Goal: Information Seeking & Learning: Learn about a topic

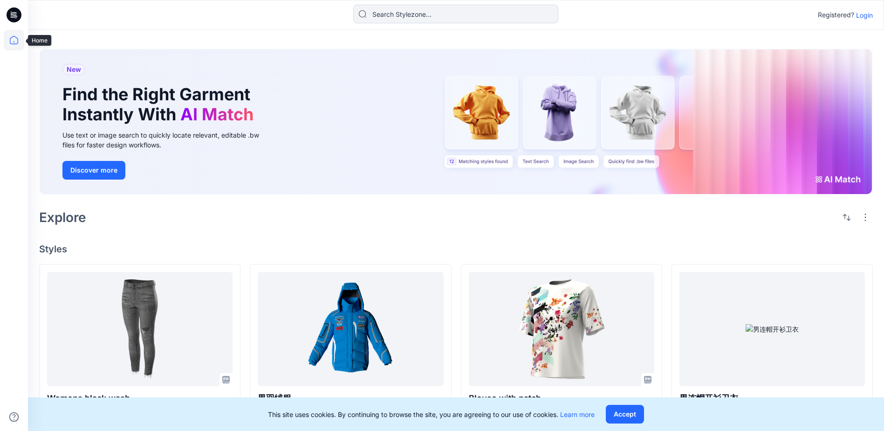
click at [11, 44] on icon at bounding box center [14, 40] width 8 height 8
click at [863, 16] on p "Login" at bounding box center [864, 15] width 17 height 10
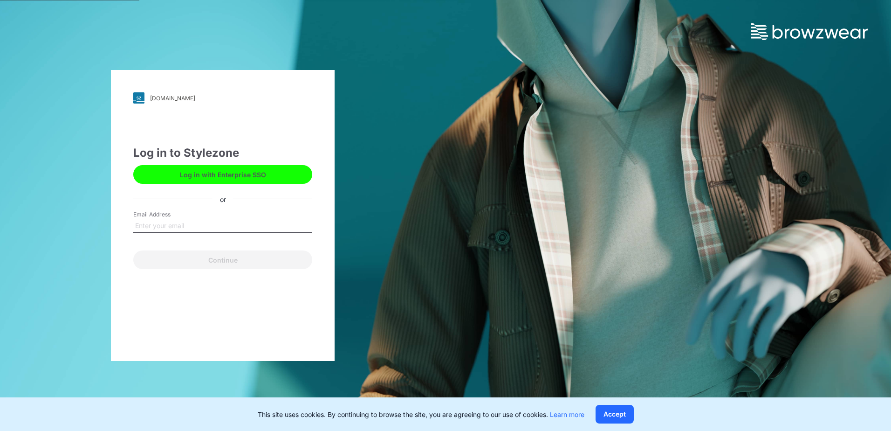
click at [202, 224] on input "Email Address" at bounding box center [222, 226] width 179 height 14
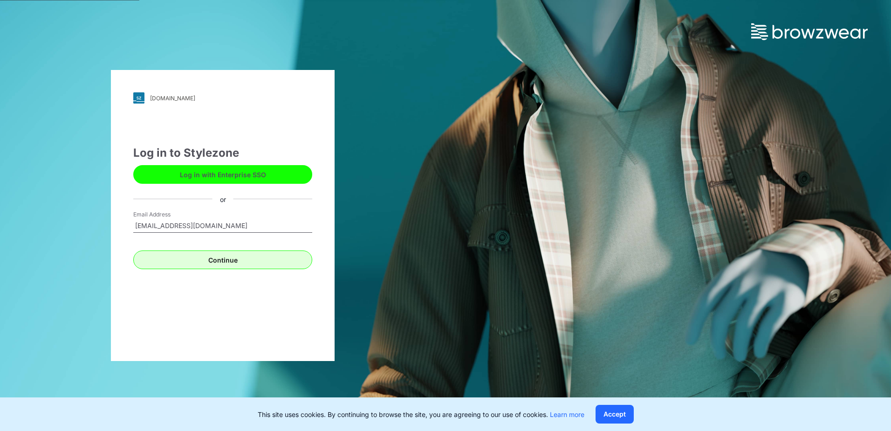
type input "[EMAIL_ADDRESS][DOMAIN_NAME]"
click at [223, 262] on button "Continue" at bounding box center [222, 259] width 179 height 19
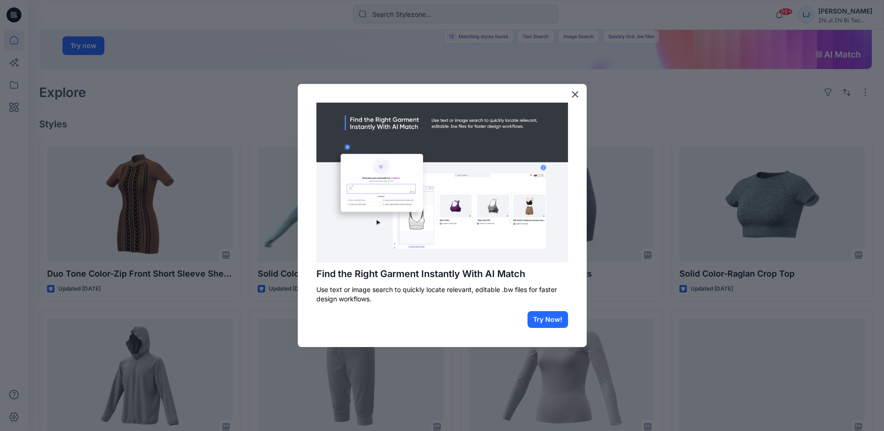
scroll to position [140, 0]
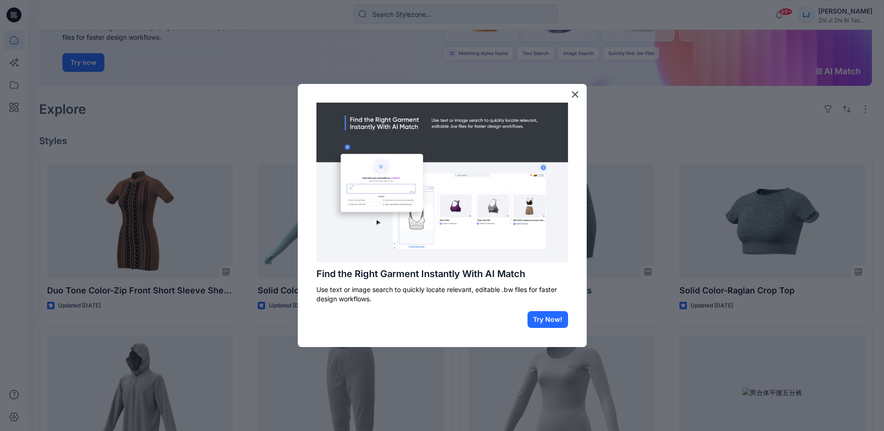
click at [472, 61] on div at bounding box center [442, 215] width 884 height 431
click at [577, 96] on button "×" at bounding box center [575, 94] width 9 height 15
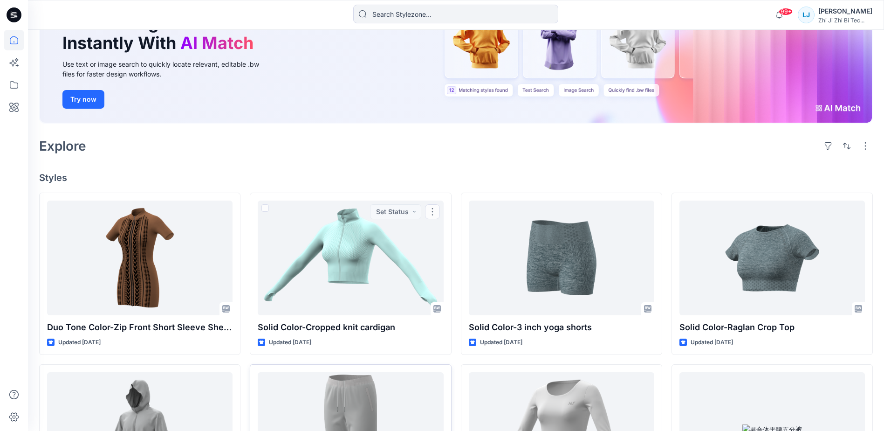
scroll to position [0, 0]
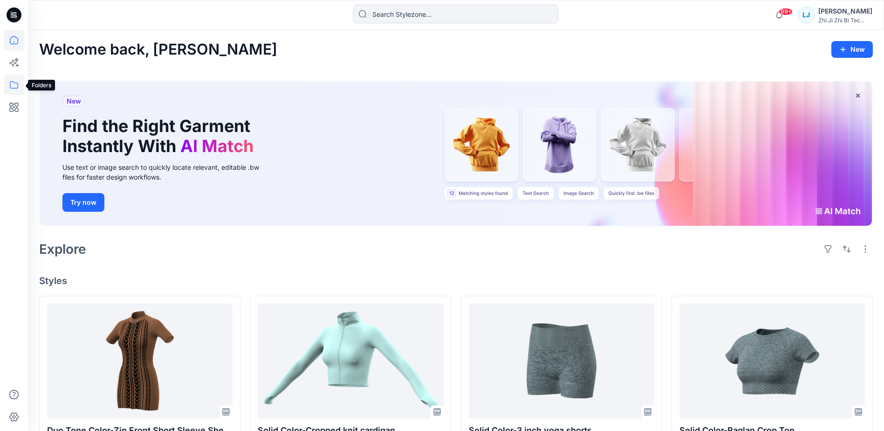
click at [15, 85] on icon at bounding box center [14, 85] width 21 height 21
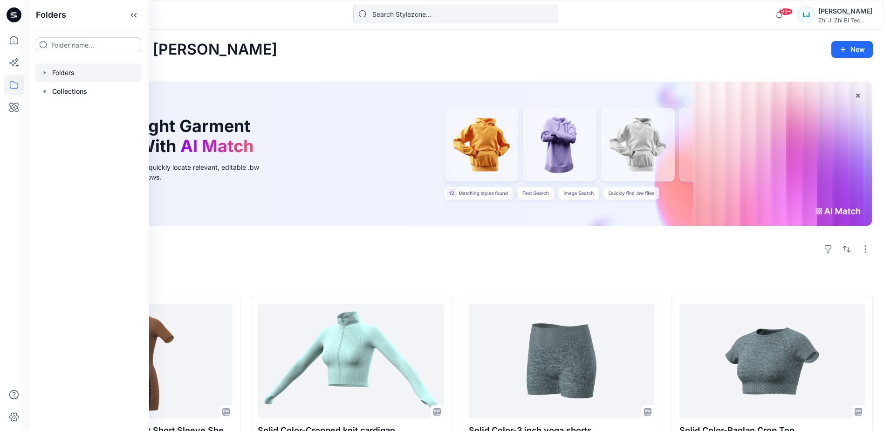
click at [79, 70] on div at bounding box center [88, 72] width 106 height 19
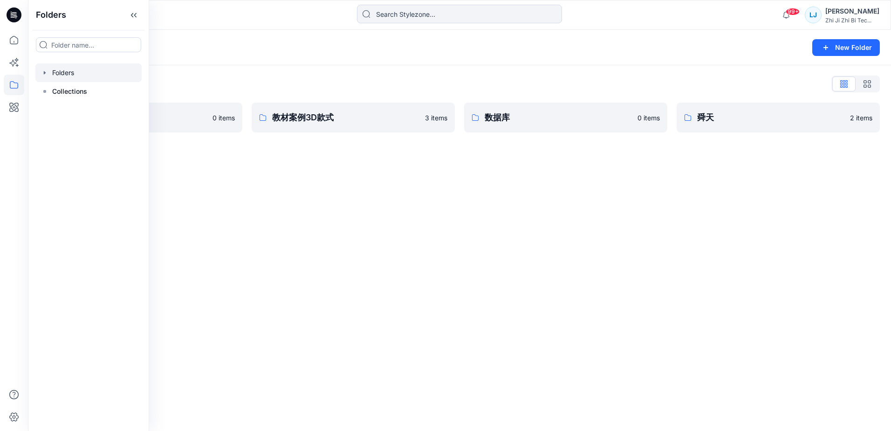
click at [245, 203] on div "Folders New Folder Folders List Seamless 0 items 教材案例3D款式 3 items 数据库 0 items 舜…" at bounding box center [459, 230] width 863 height 401
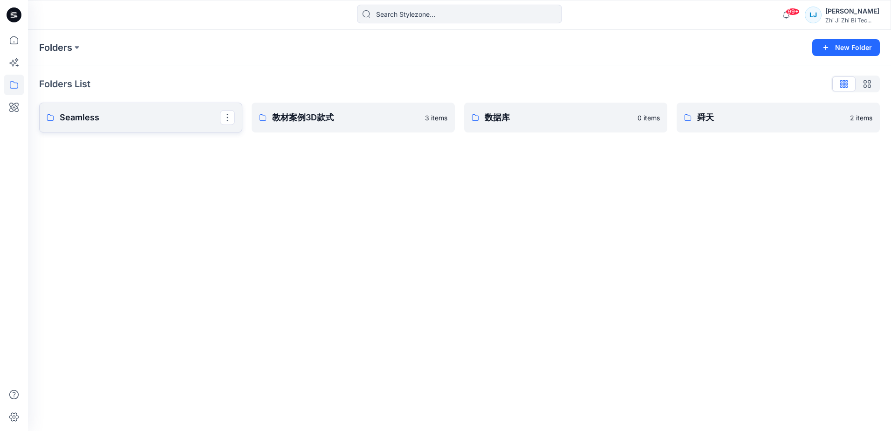
click at [152, 121] on p "Seamless" at bounding box center [140, 117] width 160 height 13
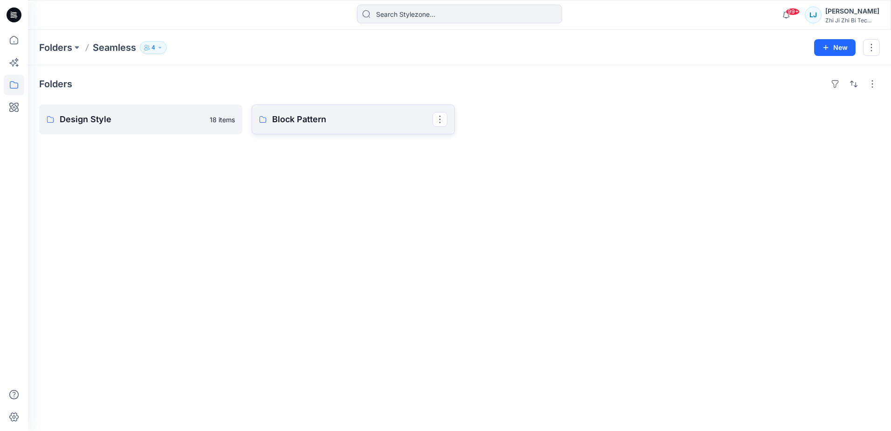
click at [374, 119] on p "Block Pattern" at bounding box center [352, 119] width 160 height 13
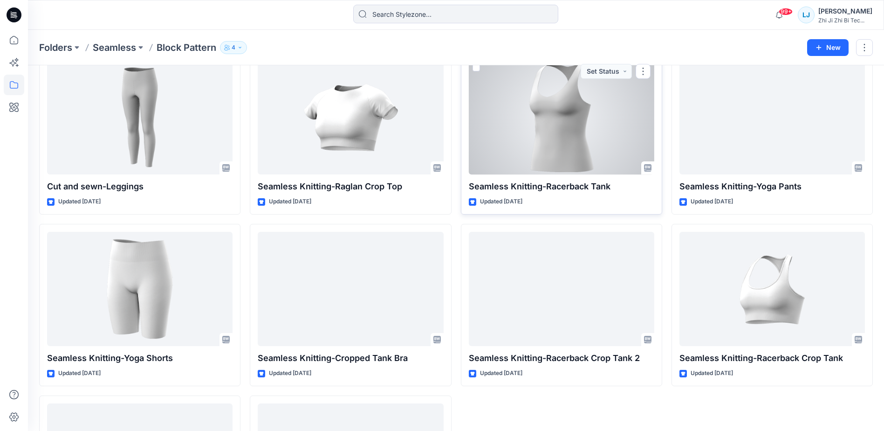
scroll to position [362, 0]
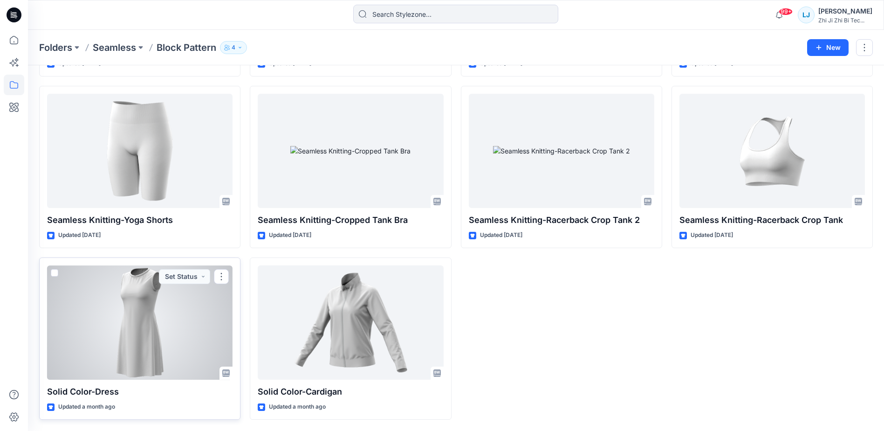
click at [166, 321] on div at bounding box center [140, 322] width 186 height 114
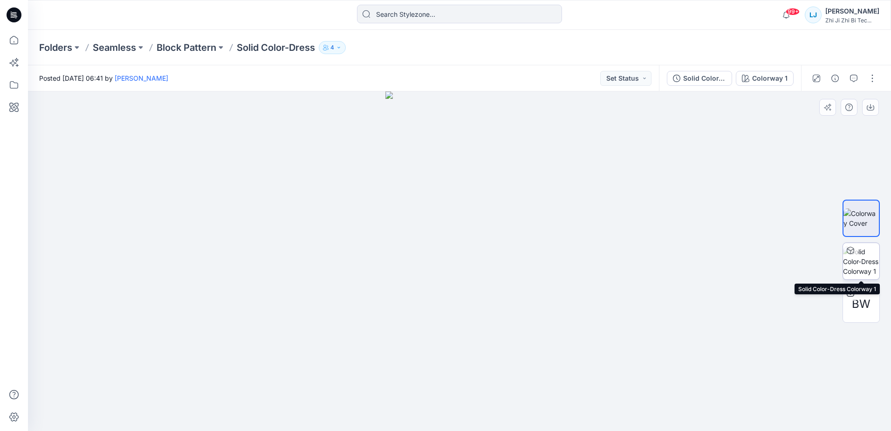
click at [857, 260] on img at bounding box center [861, 261] width 36 height 29
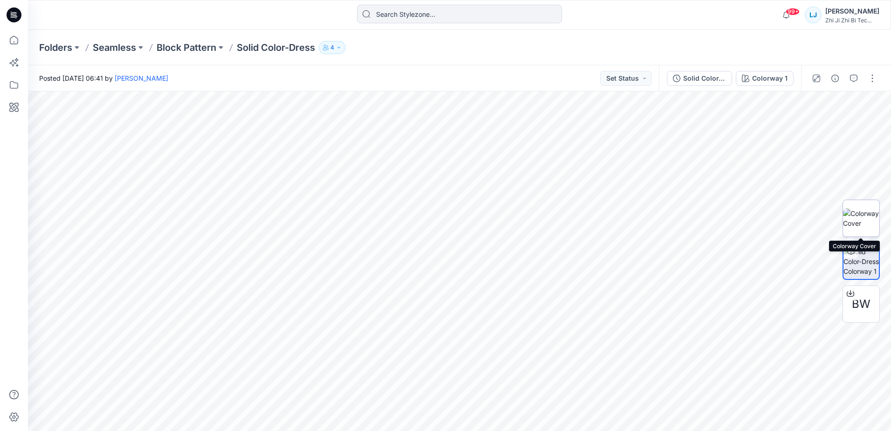
click at [864, 217] on img at bounding box center [861, 218] width 36 height 20
drag, startPoint x: 454, startPoint y: 172, endPoint x: 567, endPoint y: 184, distance: 113.9
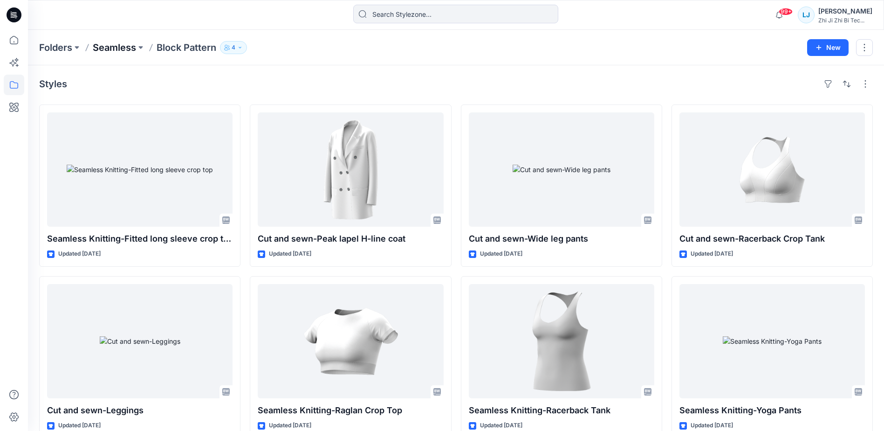
click at [122, 45] on p "Seamless" at bounding box center [114, 47] width 43 height 13
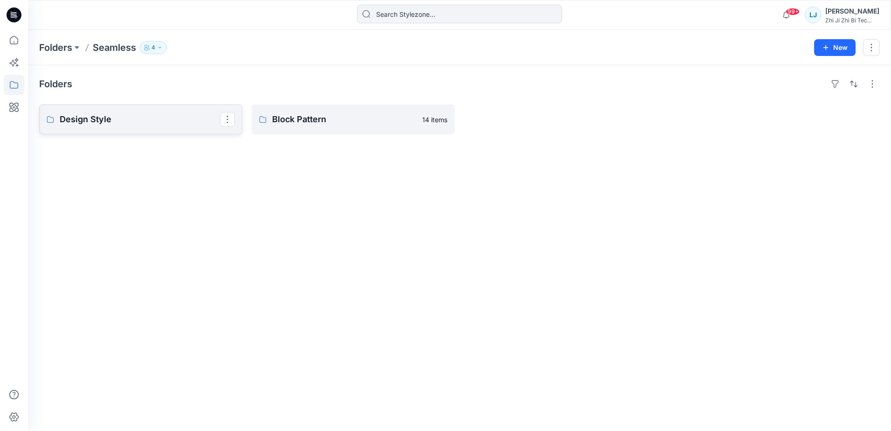
click at [128, 121] on p "Design Style" at bounding box center [140, 119] width 160 height 13
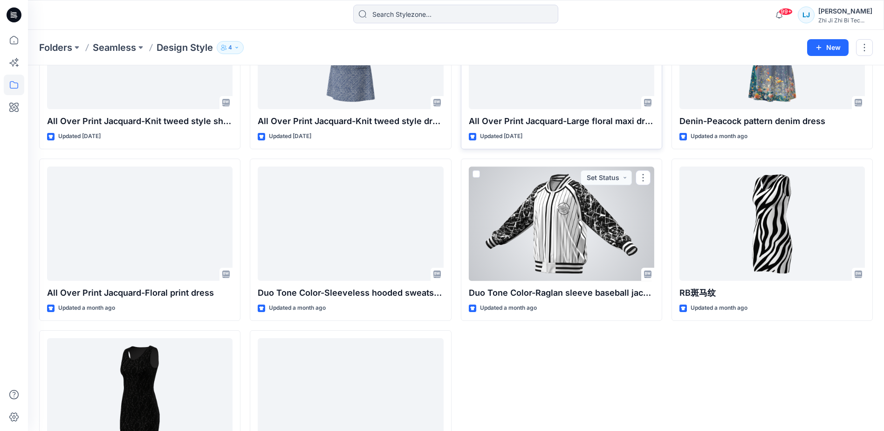
scroll to position [440, 0]
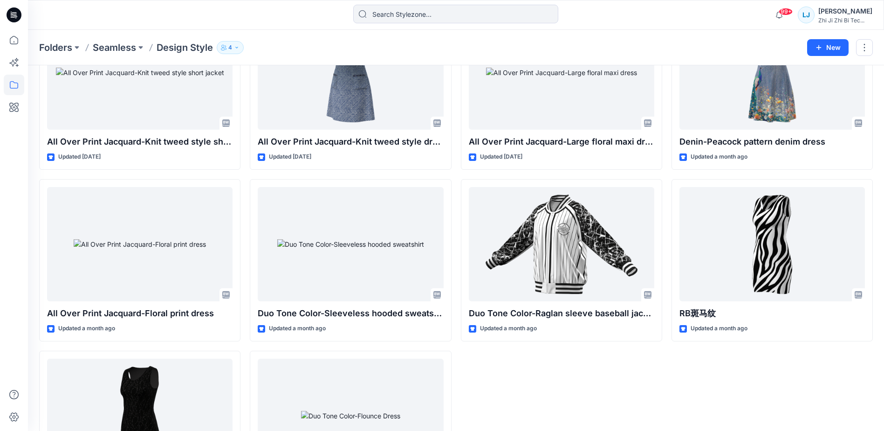
click at [686, 392] on div "Solid Color-Raglan Crop Top Updated 10 days ago All Over Print Jacquard-Knit tw…" at bounding box center [772, 88] width 201 height 848
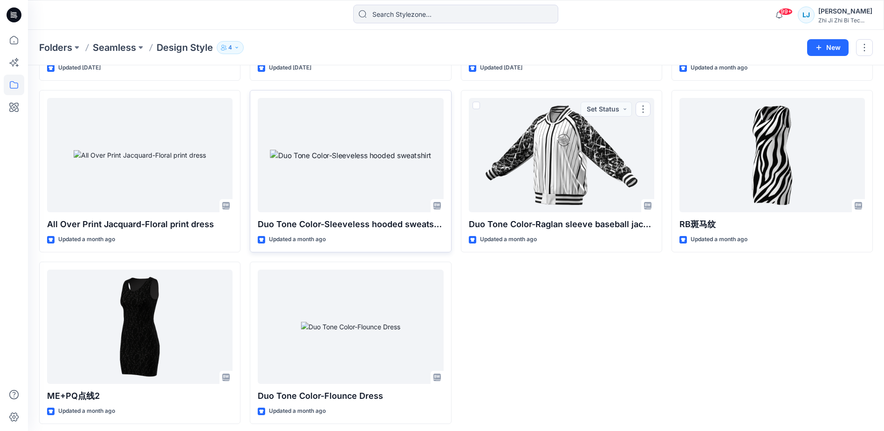
scroll to position [533, 0]
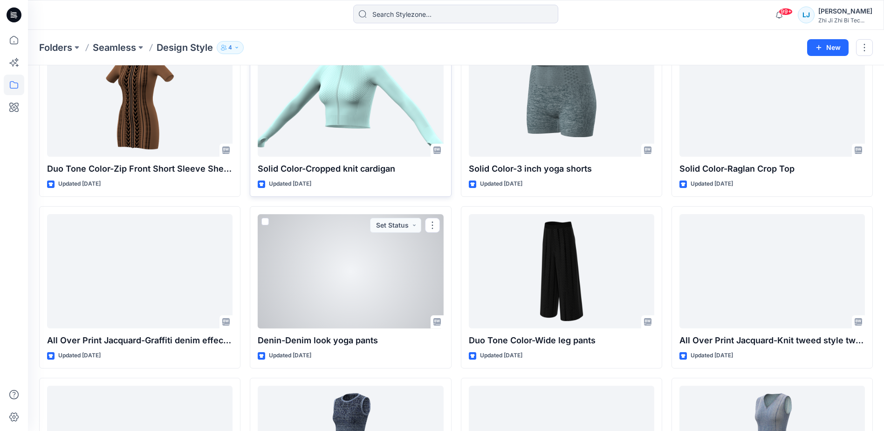
scroll to position [67, 0]
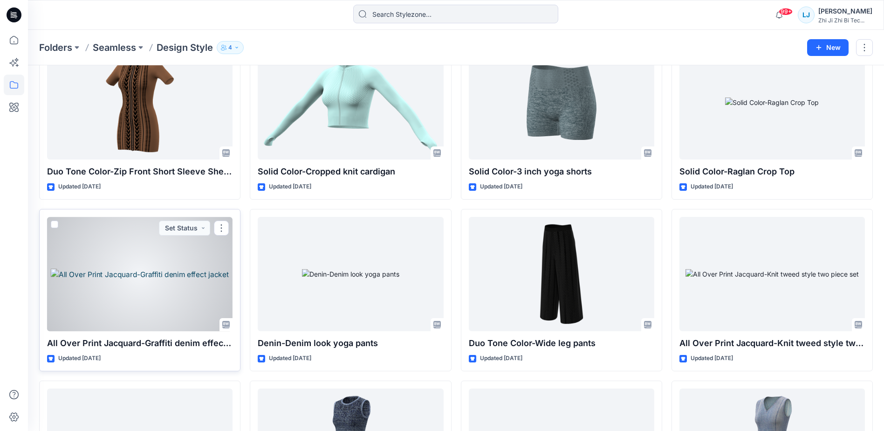
click at [186, 279] on div at bounding box center [140, 274] width 186 height 114
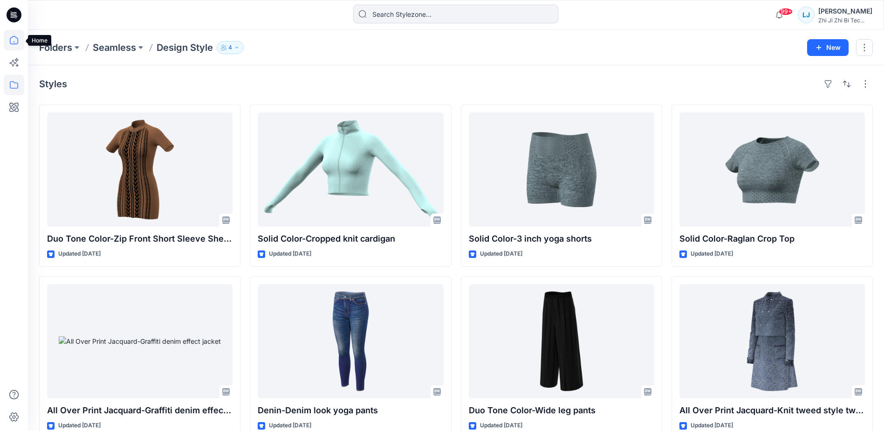
click at [16, 43] on icon at bounding box center [14, 40] width 21 height 21
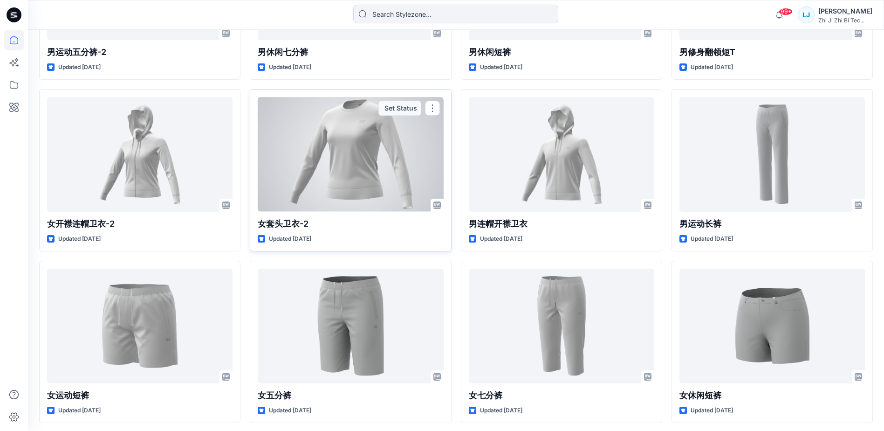
scroll to position [741, 0]
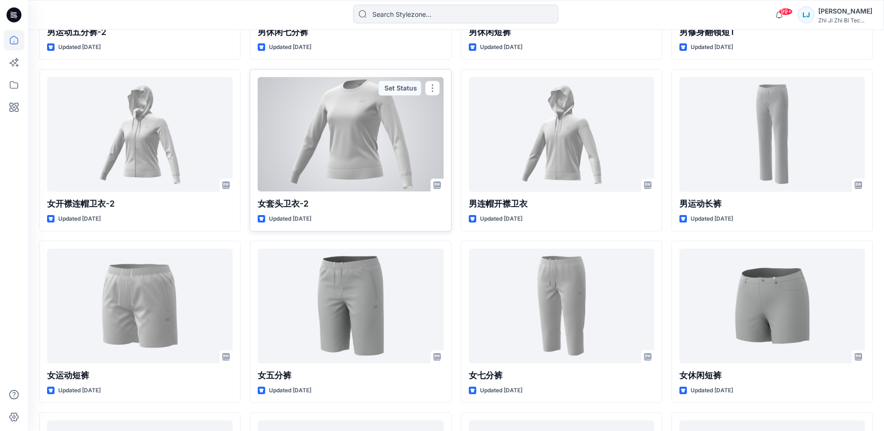
click at [368, 153] on div at bounding box center [351, 134] width 186 height 114
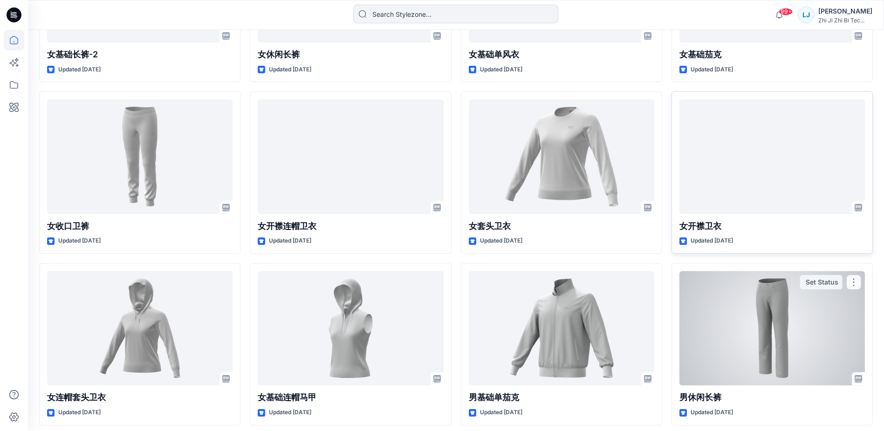
scroll to position [2097, 0]
